Goal: Find specific page/section: Find specific page/section

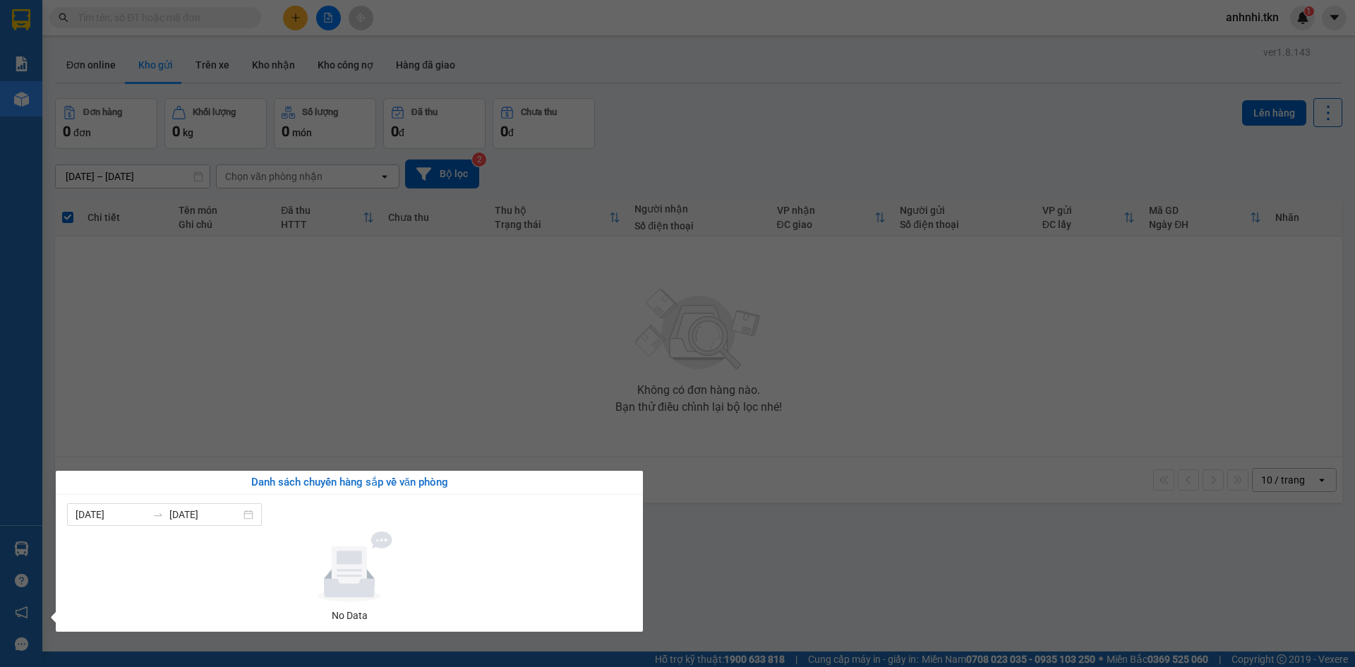
click at [744, 548] on section "Kết quả tìm kiếm ( 0 ) Bộ lọc No Data anhnhi.tkn 1 Báo cáo Mẫu 1: Báo cáo dòng …" at bounding box center [677, 333] width 1355 height 667
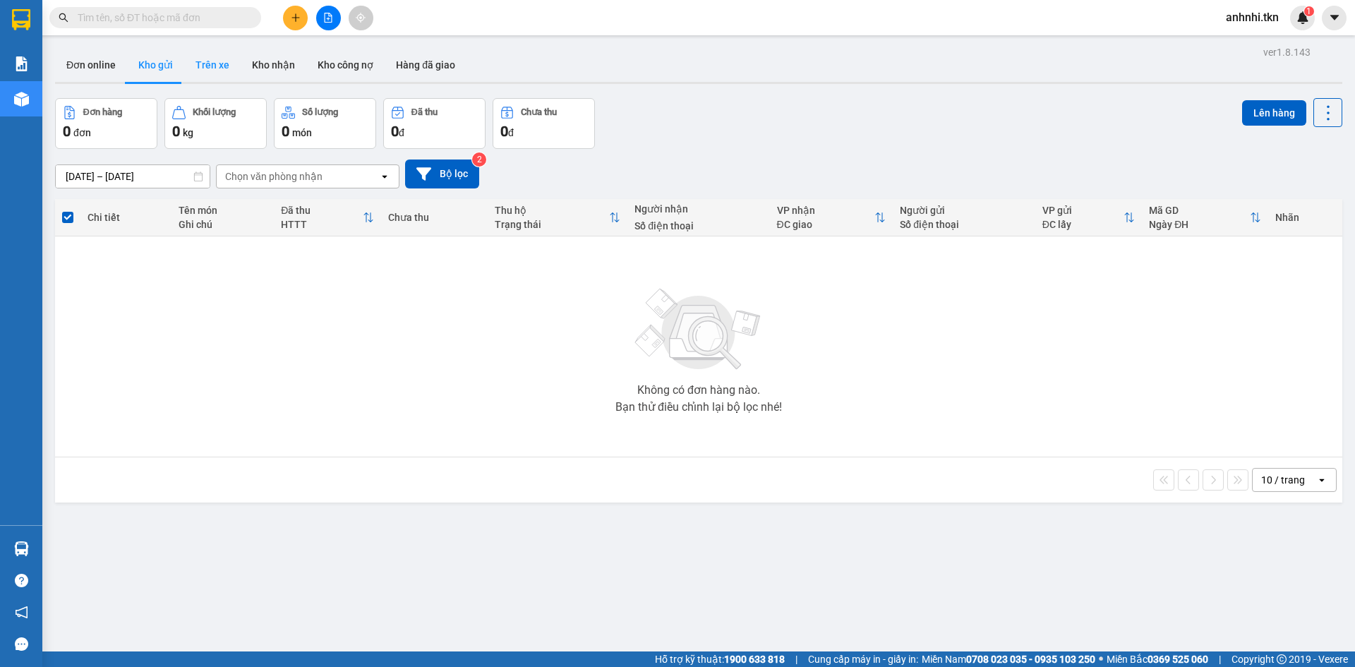
click at [204, 63] on button "Trên xe" at bounding box center [212, 65] width 56 height 34
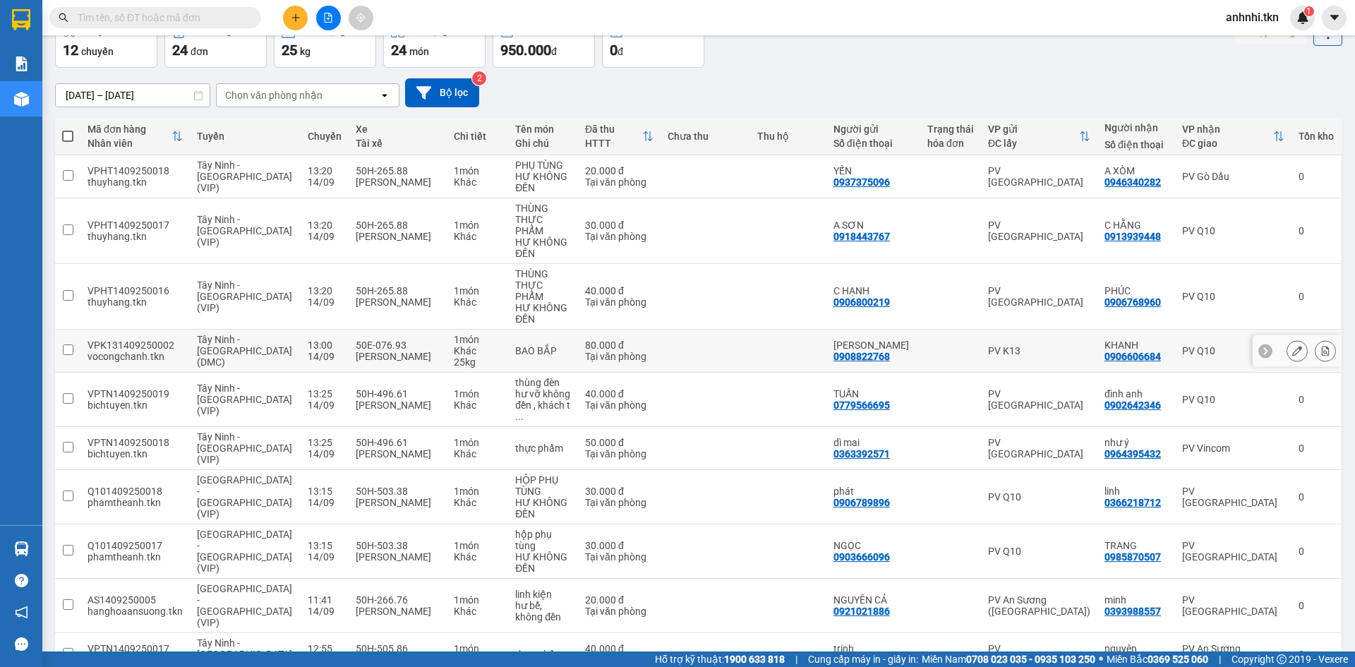
scroll to position [85, 0]
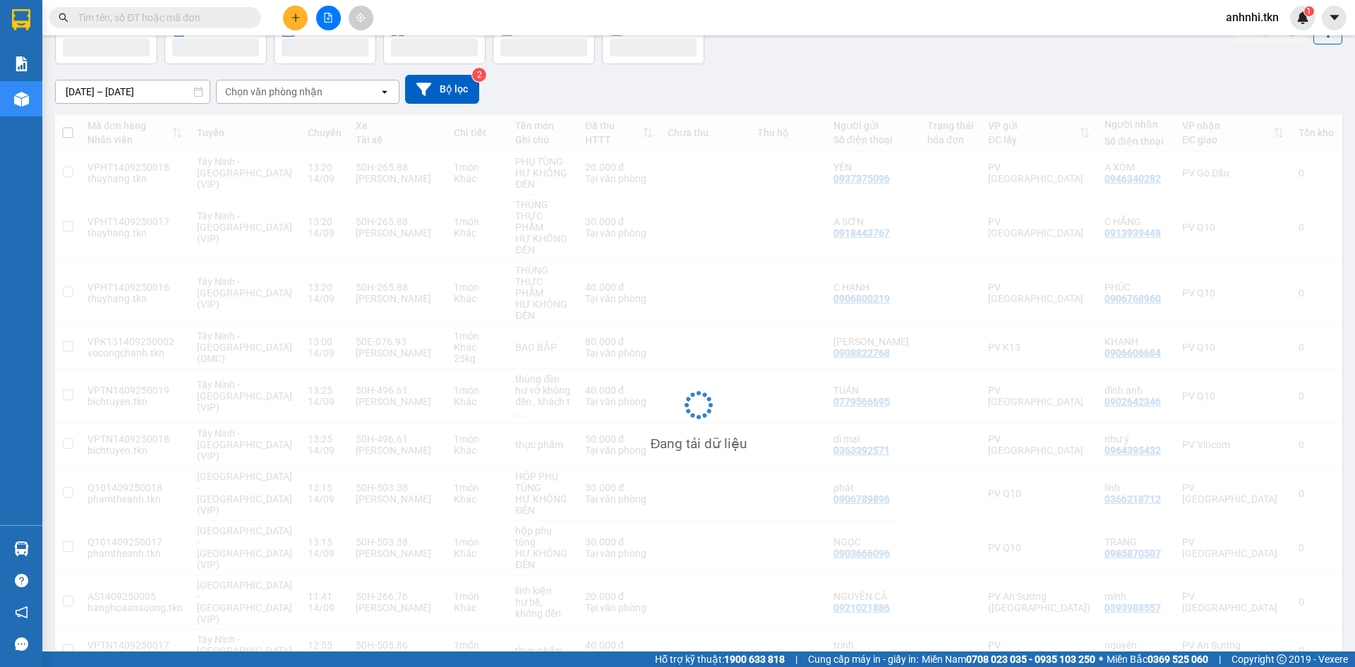
scroll to position [65, 0]
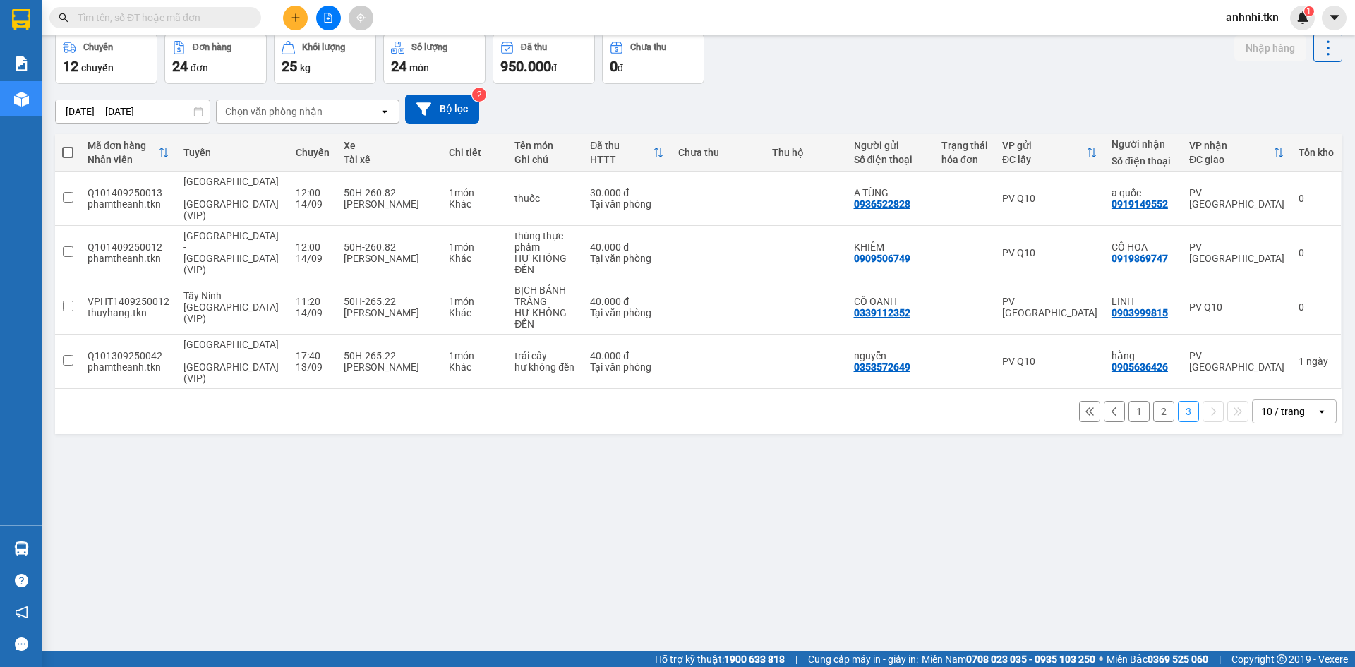
click at [1154, 401] on button "2" at bounding box center [1163, 411] width 21 height 21
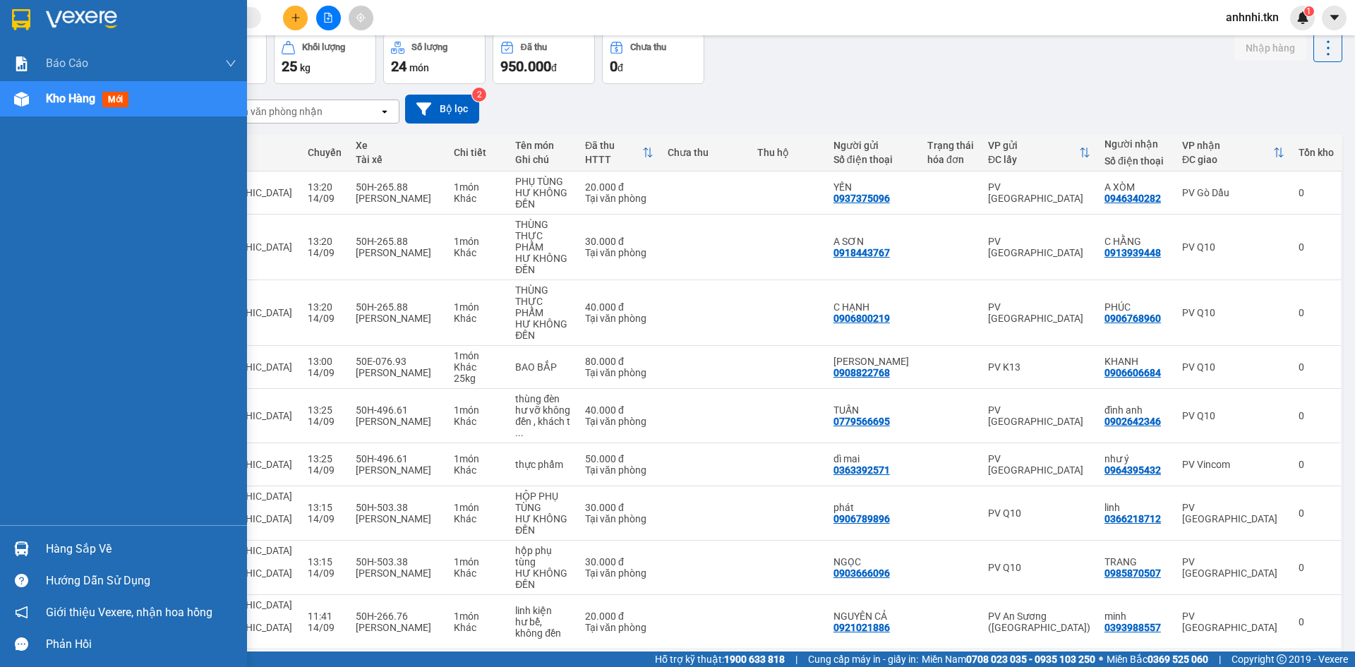
click at [68, 90] on div "Kho hàng mới" at bounding box center [90, 99] width 88 height 18
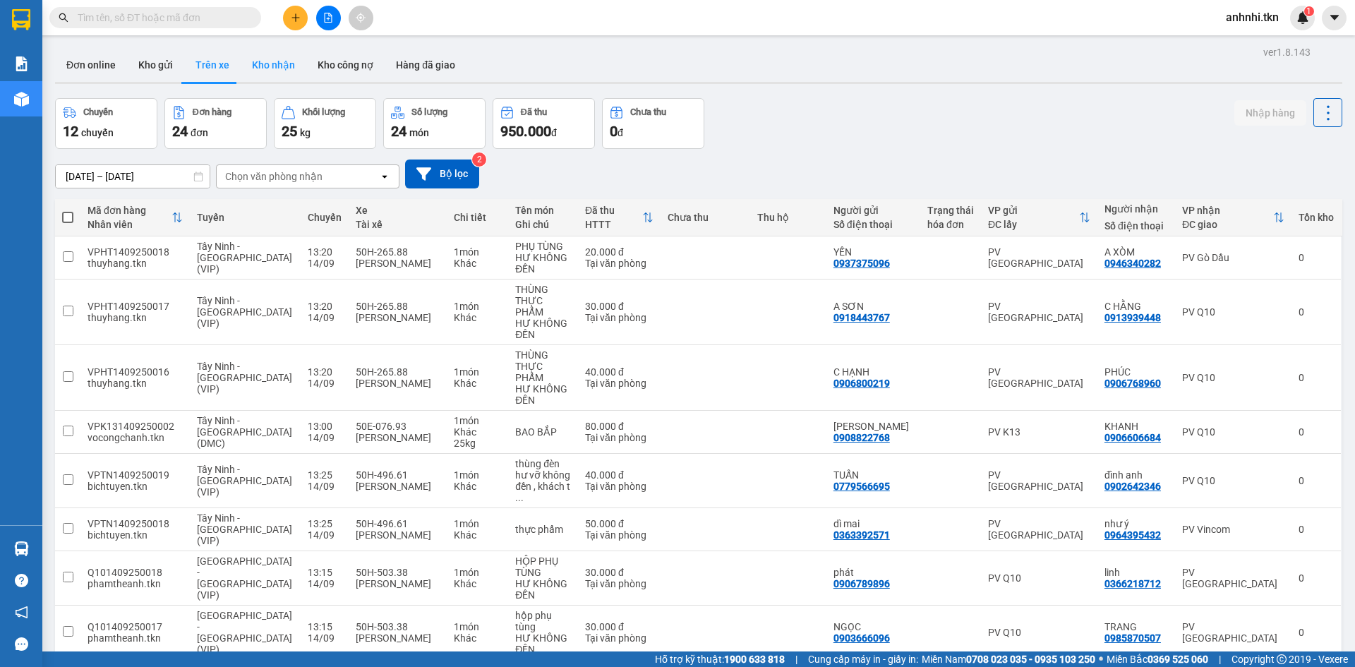
click at [277, 62] on button "Kho nhận" at bounding box center [274, 65] width 66 height 34
type input "[DATE] – [DATE]"
